Goal: Task Accomplishment & Management: Manage account settings

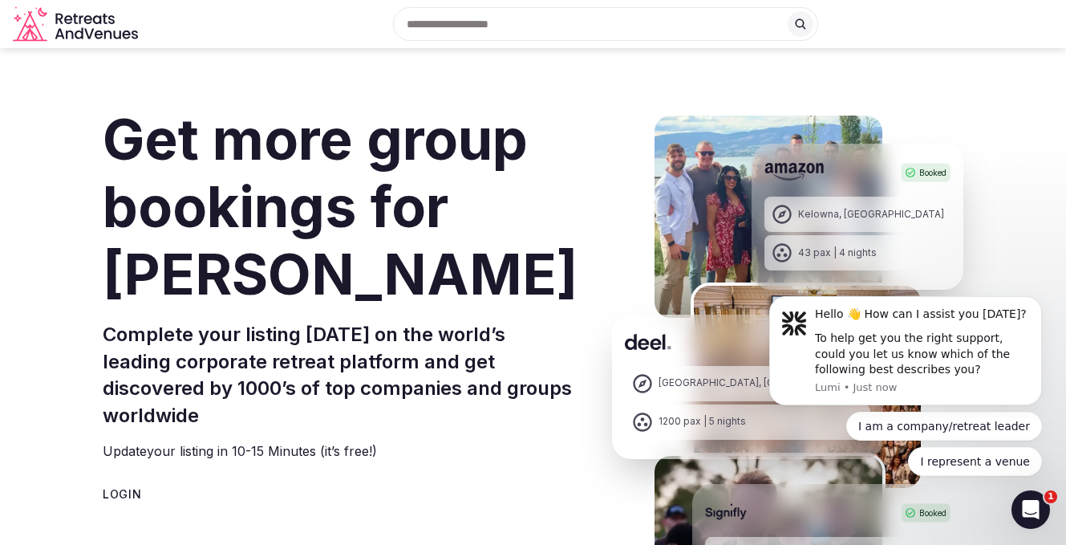
click at [120, 35] on icon "Retreats and Venues company logo" at bounding box center [77, 24] width 128 height 36
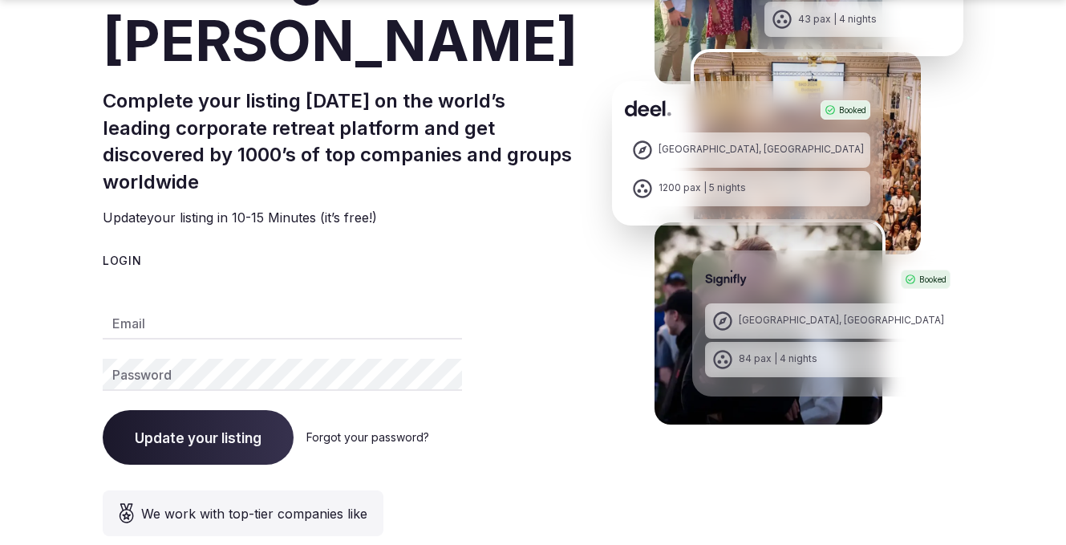
scroll to position [244, 0]
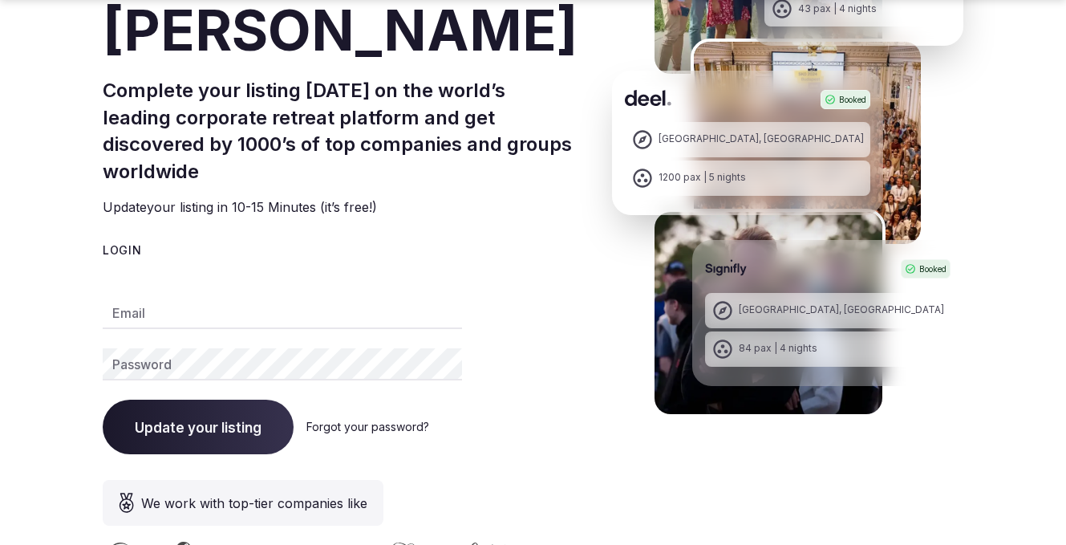
click at [323, 297] on input "Email" at bounding box center [282, 313] width 359 height 32
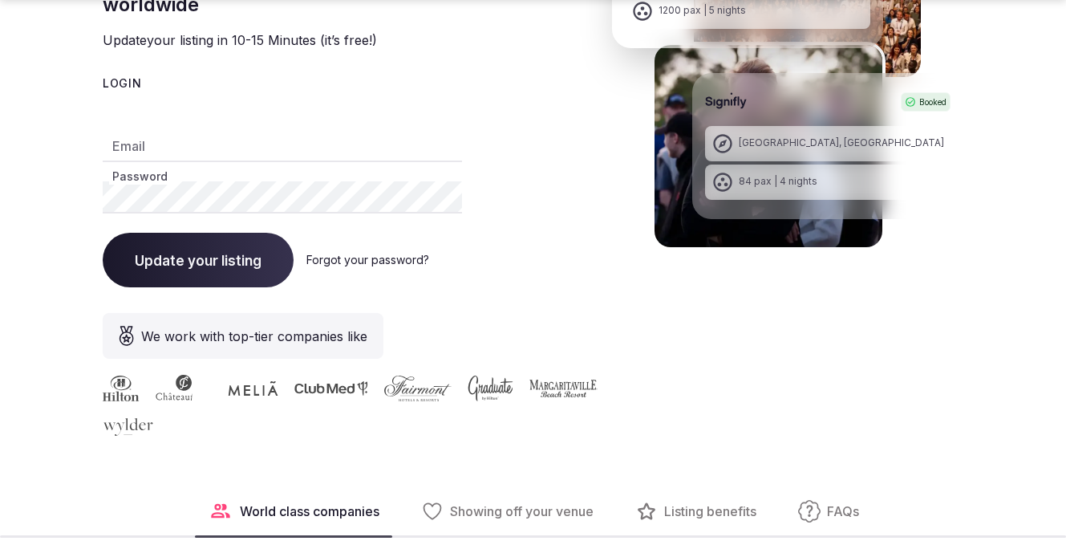
scroll to position [412, 0]
click at [372, 252] on link "Forgot your password?" at bounding box center [367, 259] width 123 height 14
